Goal: Find specific page/section: Find specific page/section

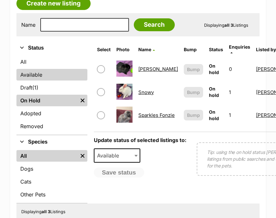
click at [36, 76] on link "Available" at bounding box center [51, 75] width 71 height 12
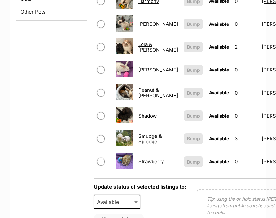
scroll to position [378, 0]
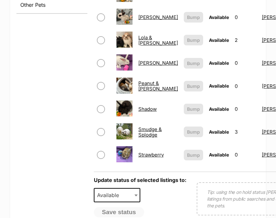
click at [145, 34] on link "Lola & [PERSON_NAME]" at bounding box center [158, 40] width 40 height 12
